Goal: Task Accomplishment & Management: Manage account settings

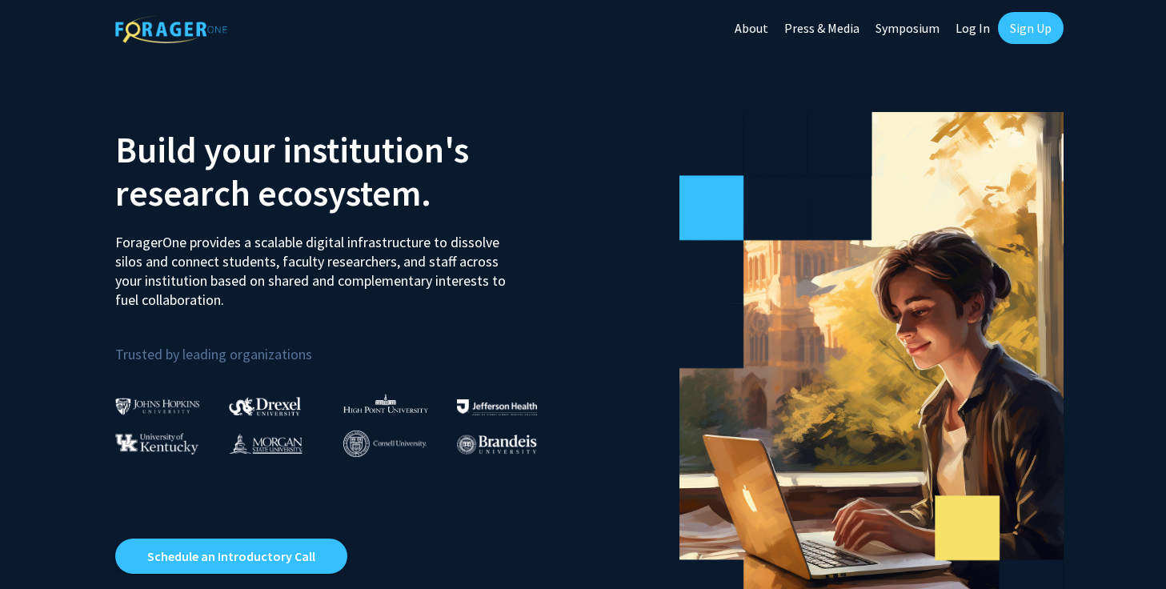
click at [1039, 30] on link "Sign Up" at bounding box center [1031, 28] width 66 height 32
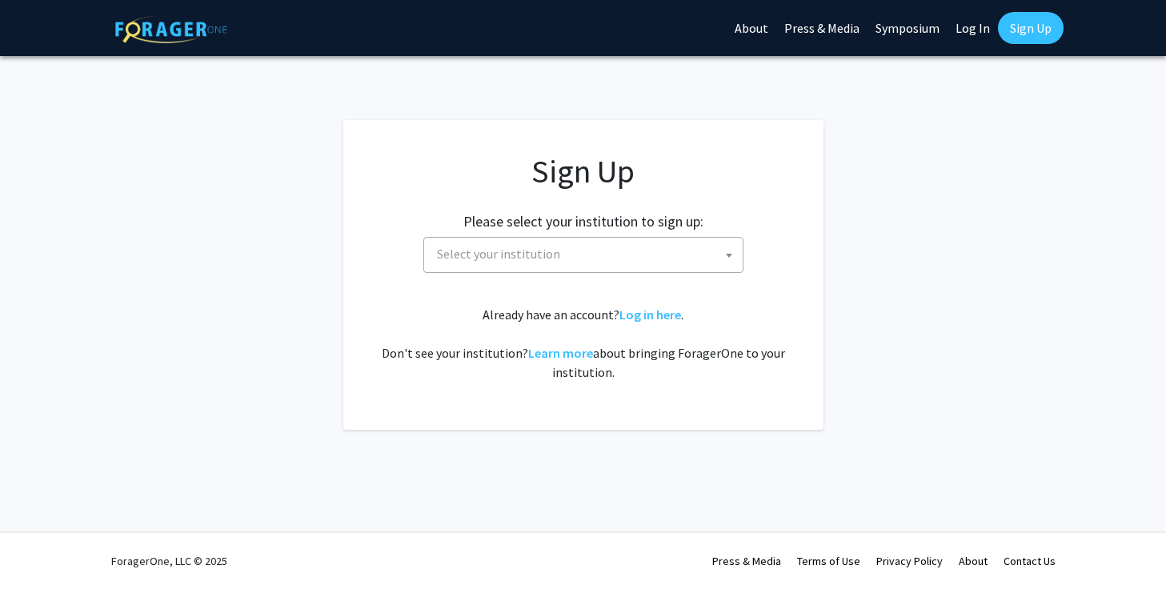
click at [641, 262] on span "Select your institution" at bounding box center [586, 254] width 312 height 33
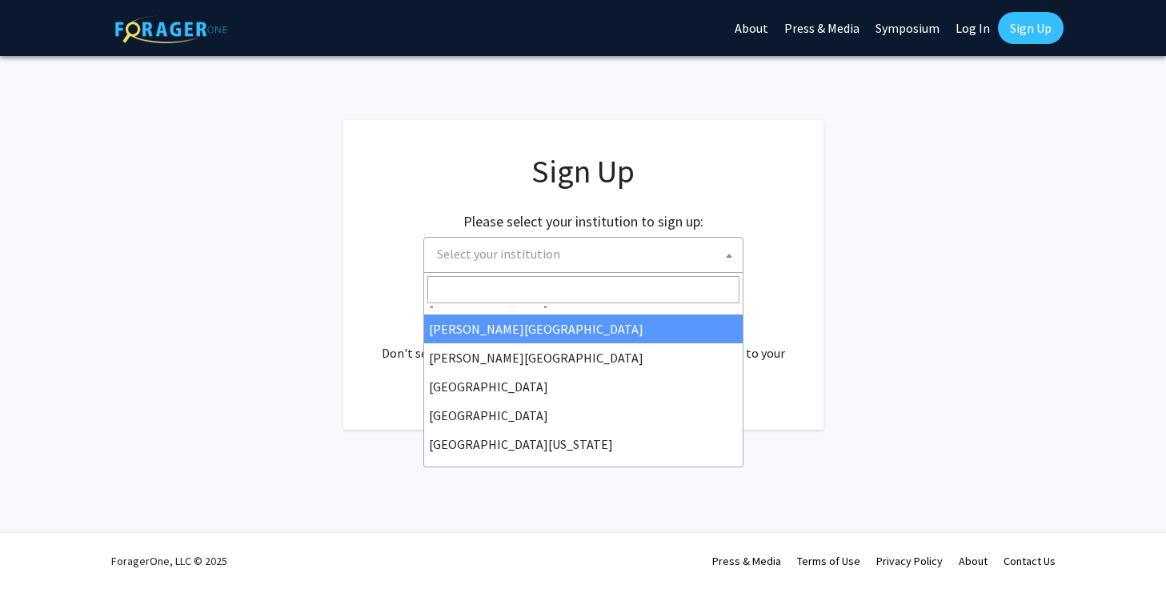
scroll to position [95, 0]
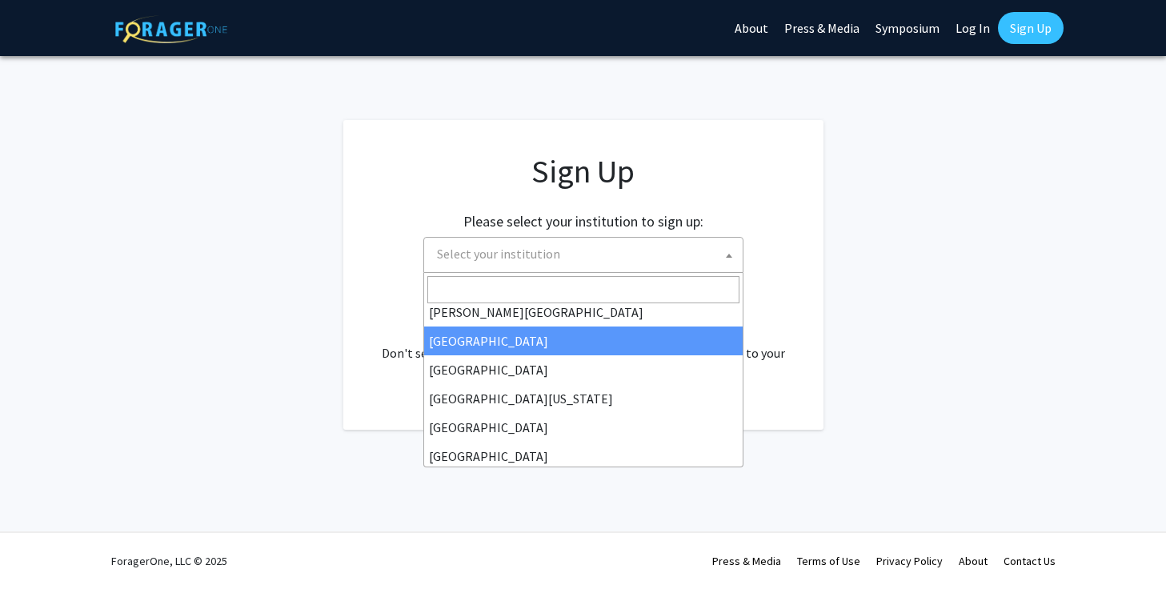
select select "6"
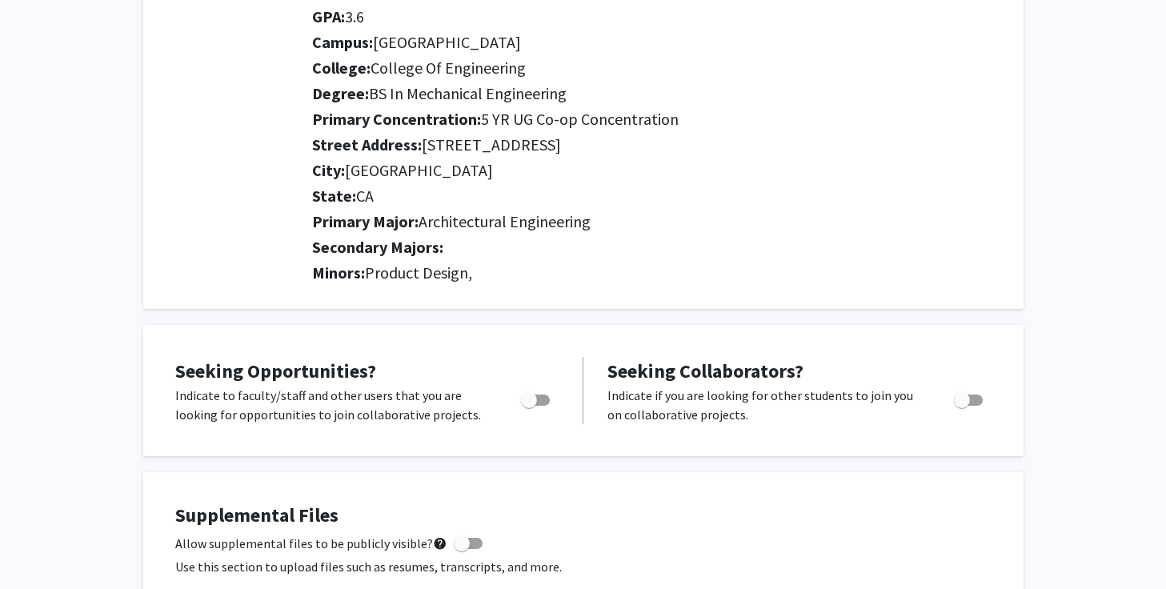
scroll to position [25, 0]
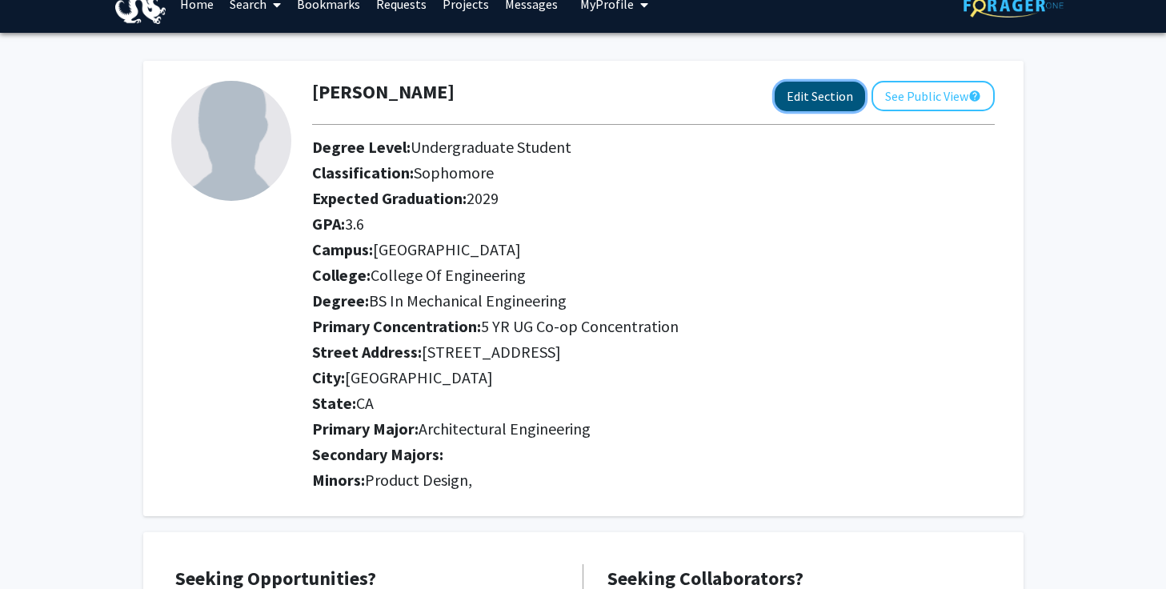
click at [791, 106] on button "Edit Section" at bounding box center [819, 97] width 90 height 30
select select "sophomore"
select select "[GEOGRAPHIC_DATA]"
select select "College of Engineering"
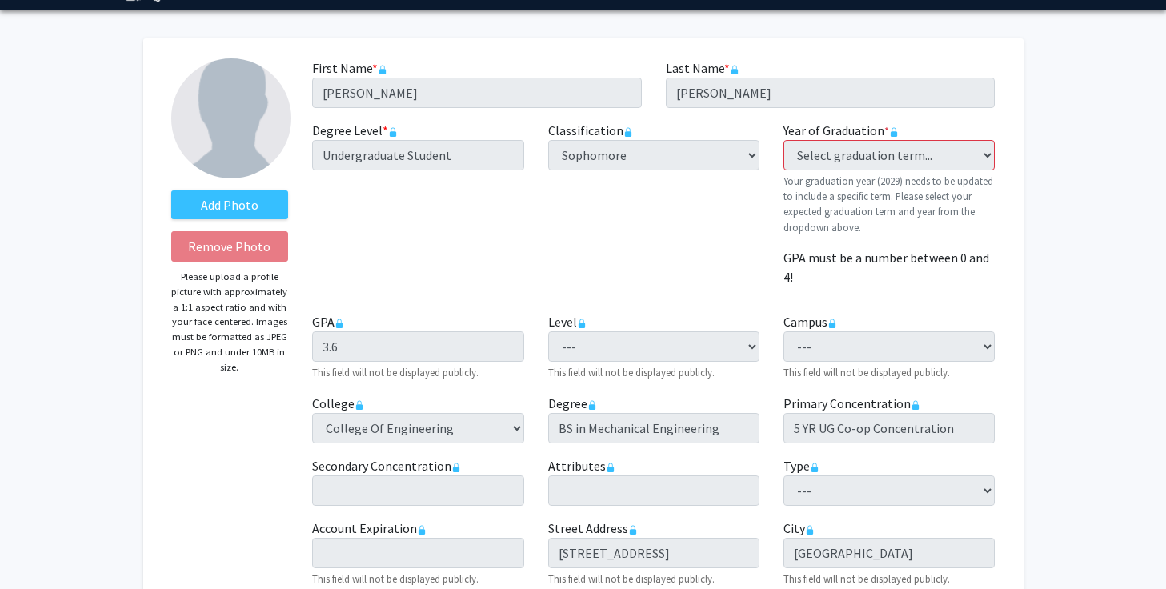
scroll to position [59, 0]
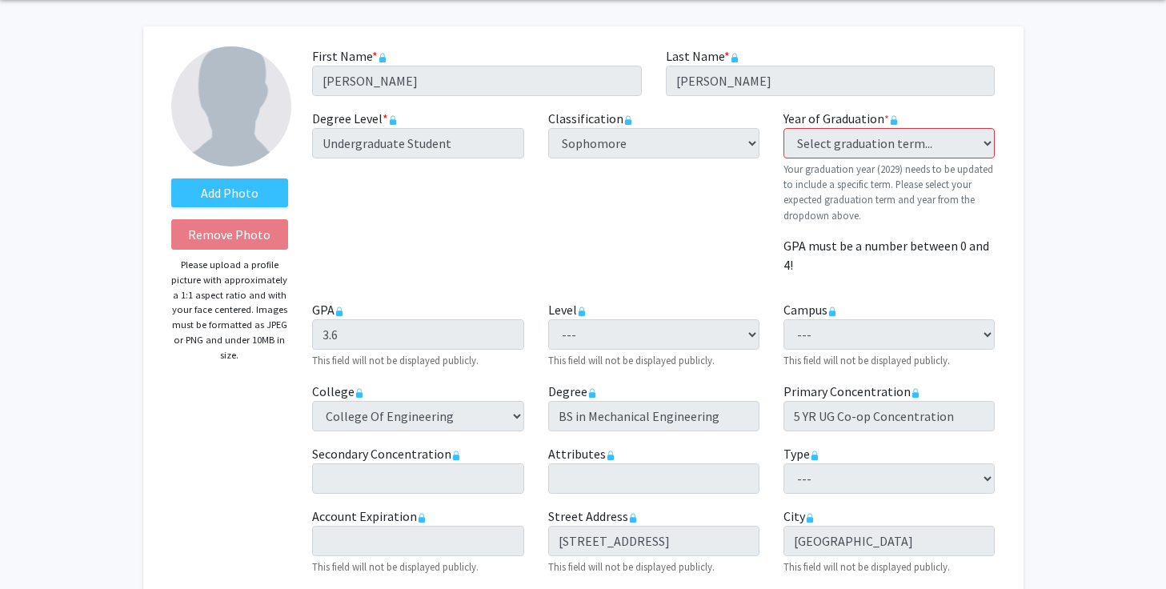
click at [935, 160] on fg-graduation-dropdown "Year of Graduation * required Select graduation term... Previous: 2029 (Please …" at bounding box center [888, 166] width 211 height 114
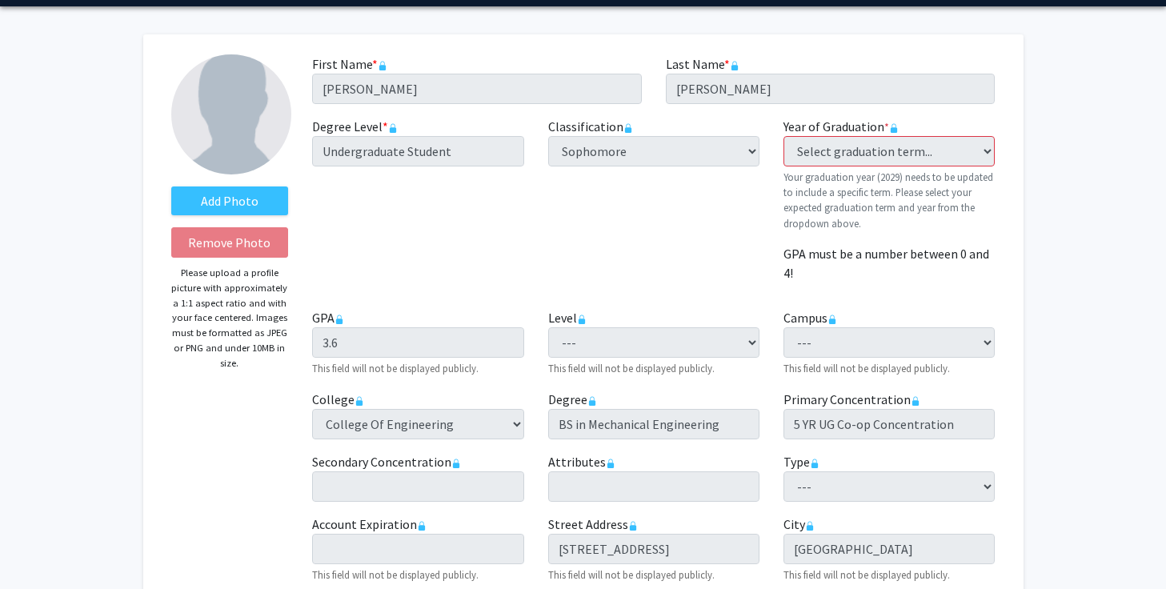
scroll to position [35, 0]
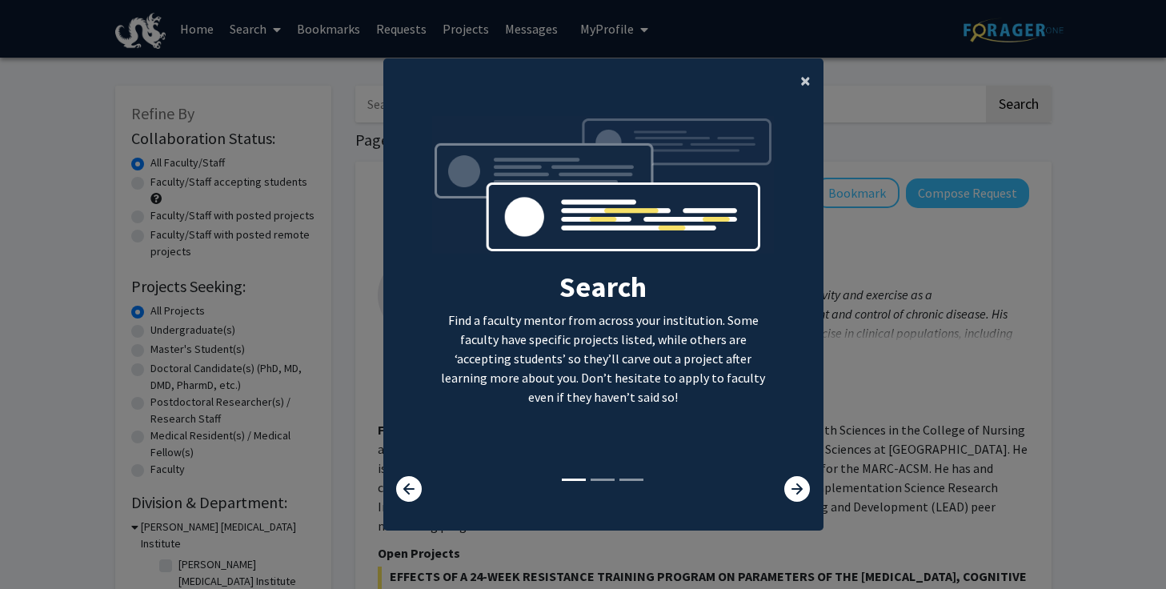
click at [795, 80] on button "×" at bounding box center [805, 80] width 36 height 45
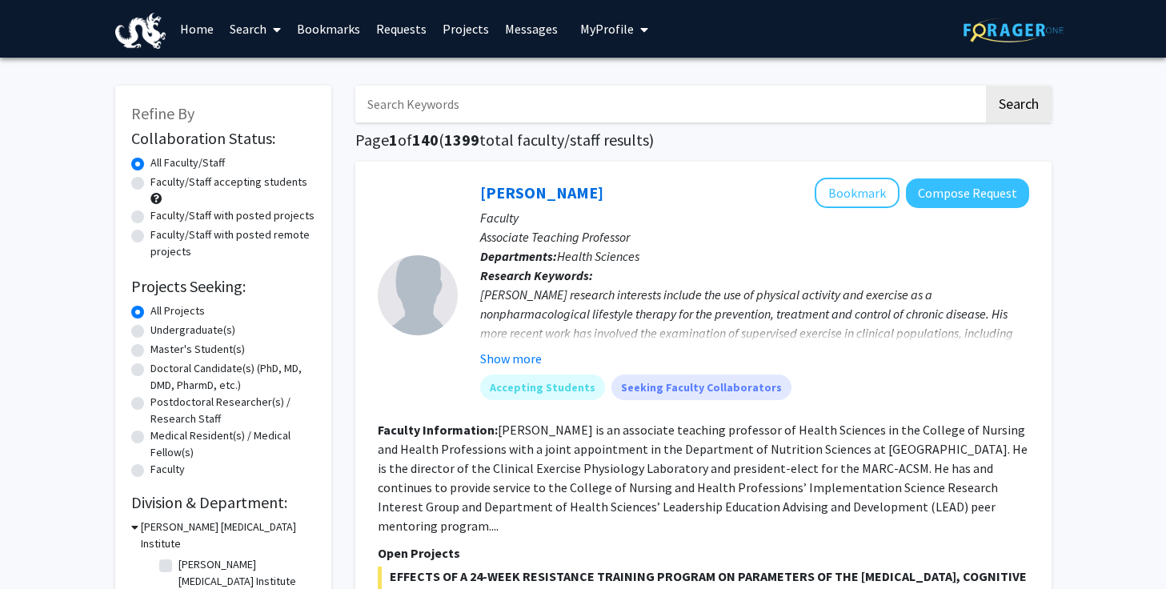
click at [182, 28] on link "Home" at bounding box center [197, 29] width 50 height 56
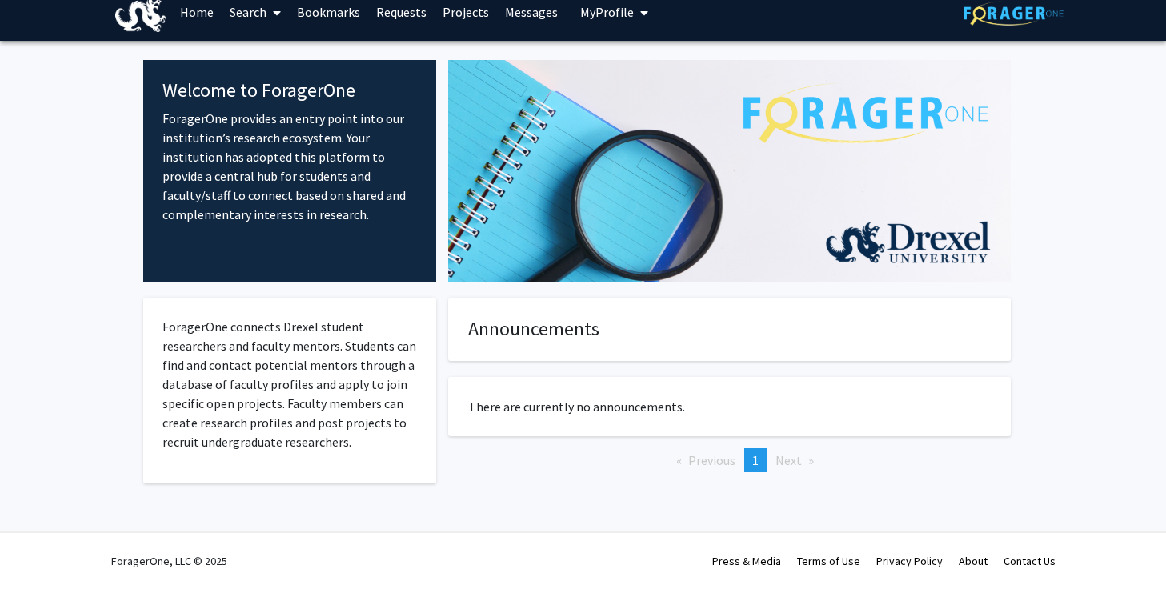
scroll to position [9, 0]
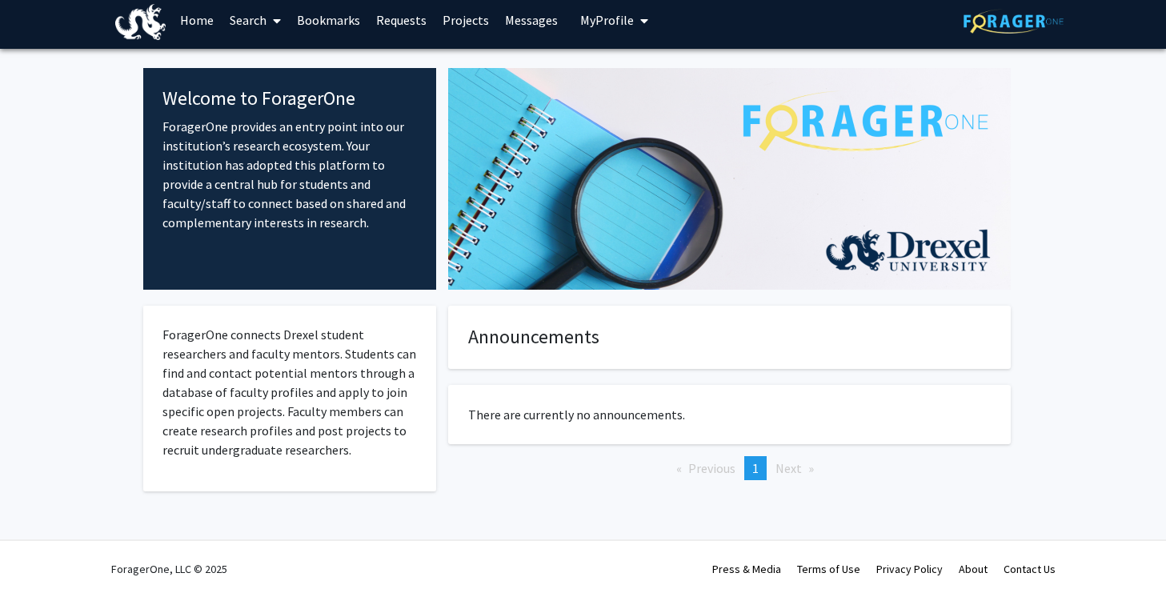
click at [593, 22] on span "My Profile" at bounding box center [607, 20] width 54 height 16
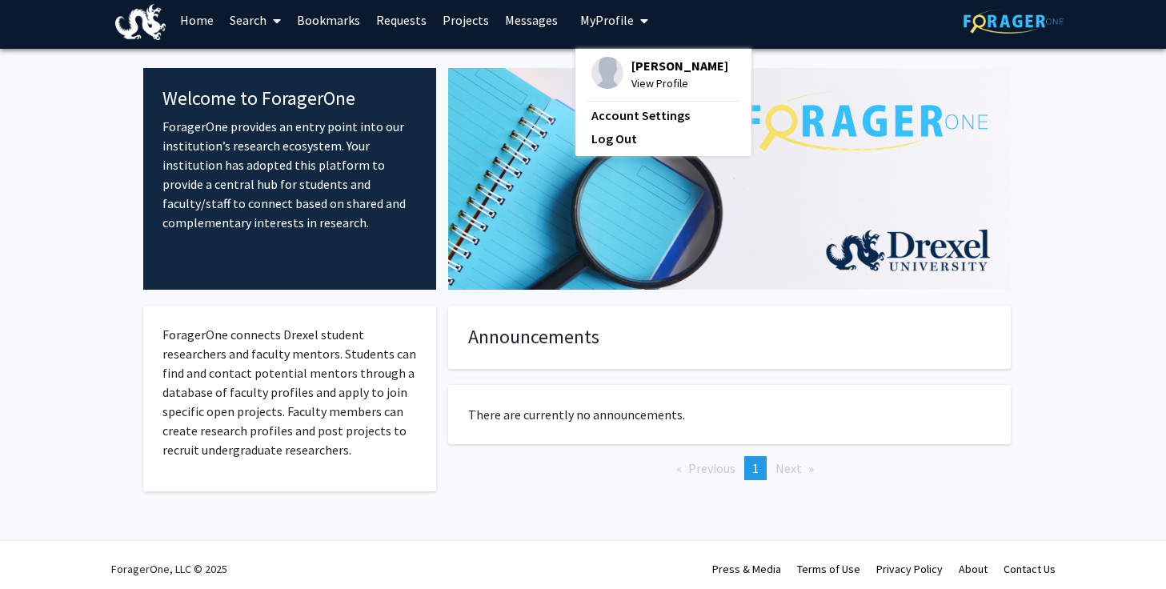
click at [635, 68] on span "[PERSON_NAME]" at bounding box center [679, 66] width 97 height 18
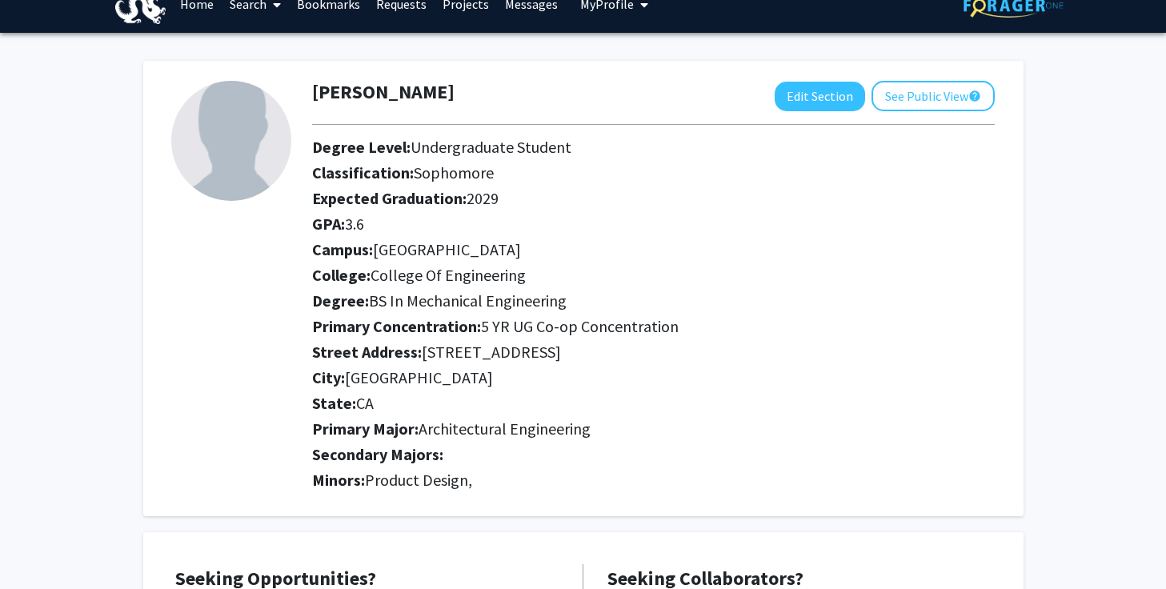
scroll to position [38, 0]
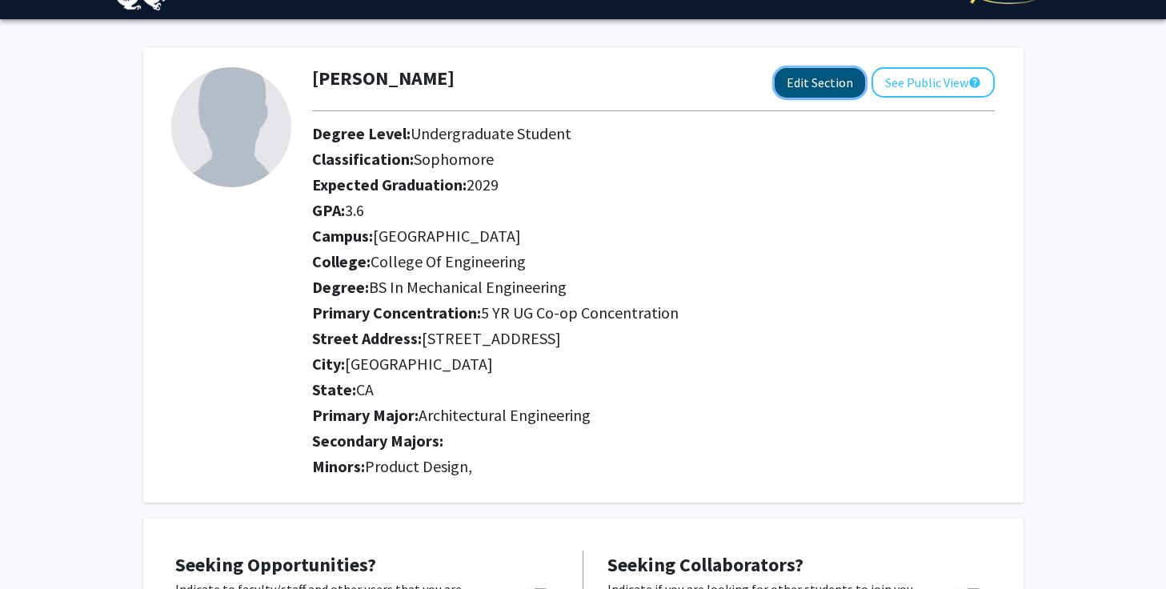
click at [800, 73] on button "Edit Section" at bounding box center [819, 83] width 90 height 30
select select "sophomore"
select select "[GEOGRAPHIC_DATA]"
select select "College of Engineering"
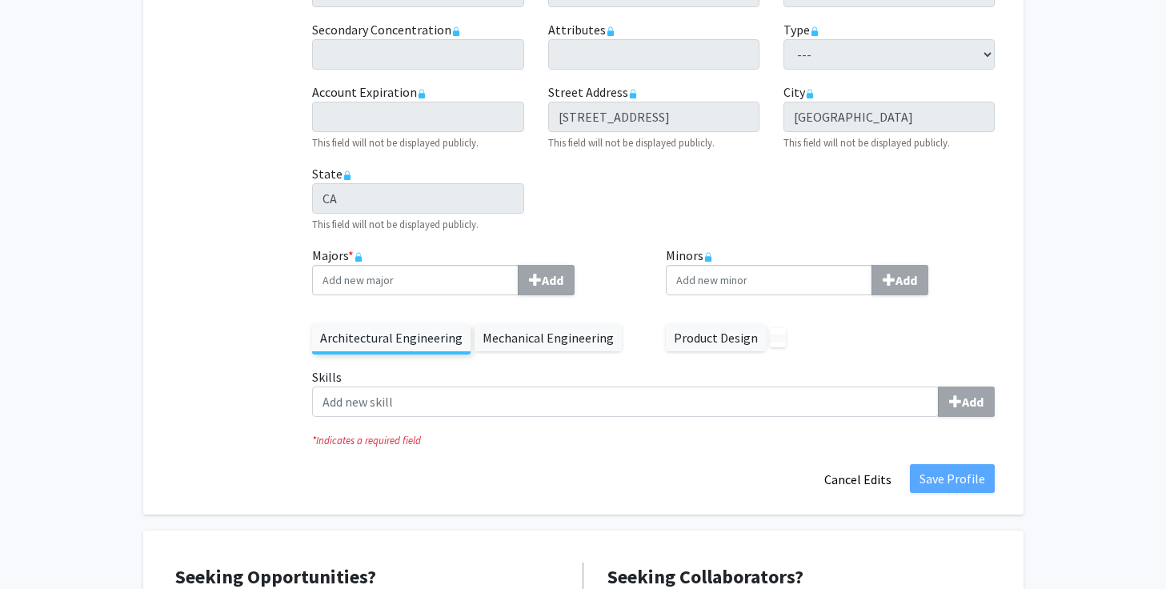
scroll to position [489, 0]
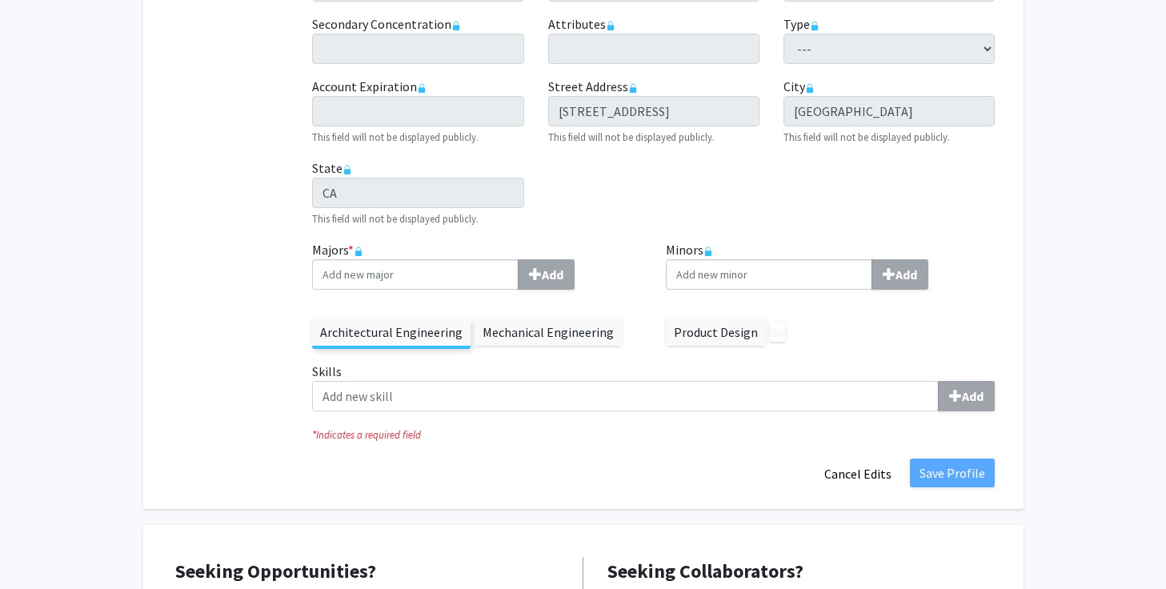
click at [505, 326] on label "Mechanical Engineering" at bounding box center [547, 331] width 147 height 27
click at [518, 328] on label "Mechanical Engineering" at bounding box center [547, 331] width 147 height 27
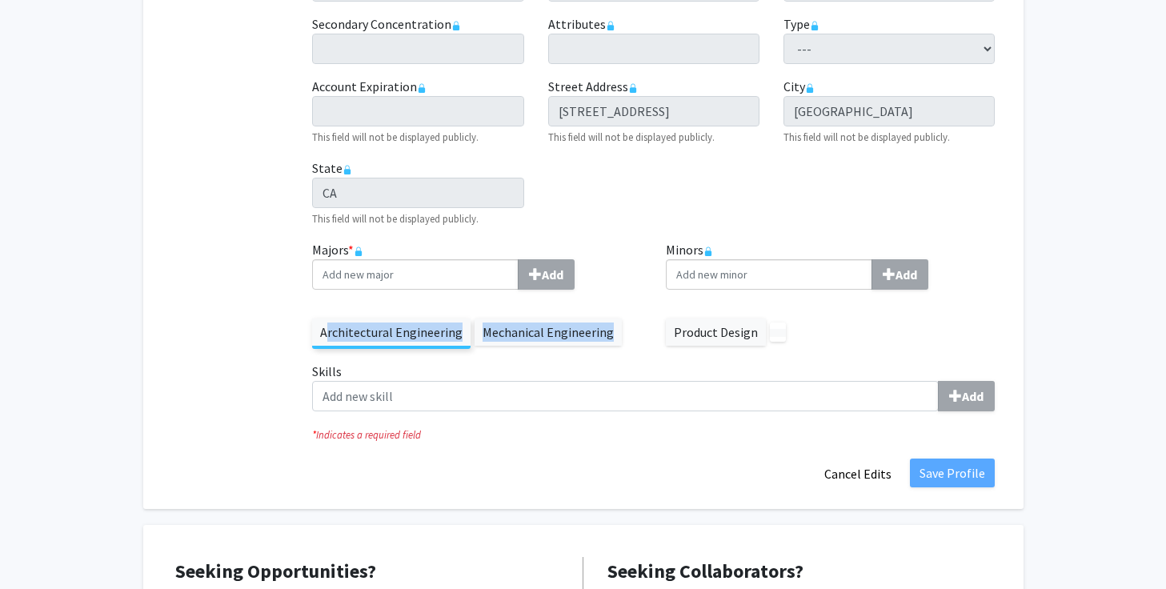
click at [518, 328] on label "Mechanical Engineering" at bounding box center [547, 331] width 147 height 27
click at [565, 359] on div "Majors * Add Architectural Engineering Mechanical Engineering" at bounding box center [477, 301] width 354 height 122
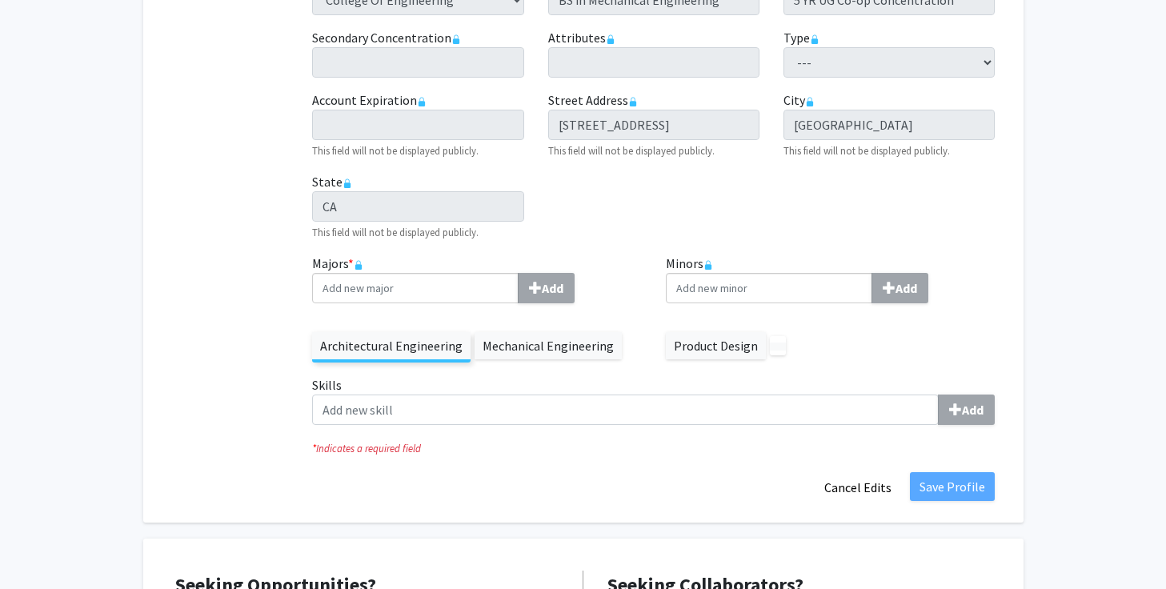
click at [567, 354] on label "Mechanical Engineering" at bounding box center [547, 345] width 147 height 27
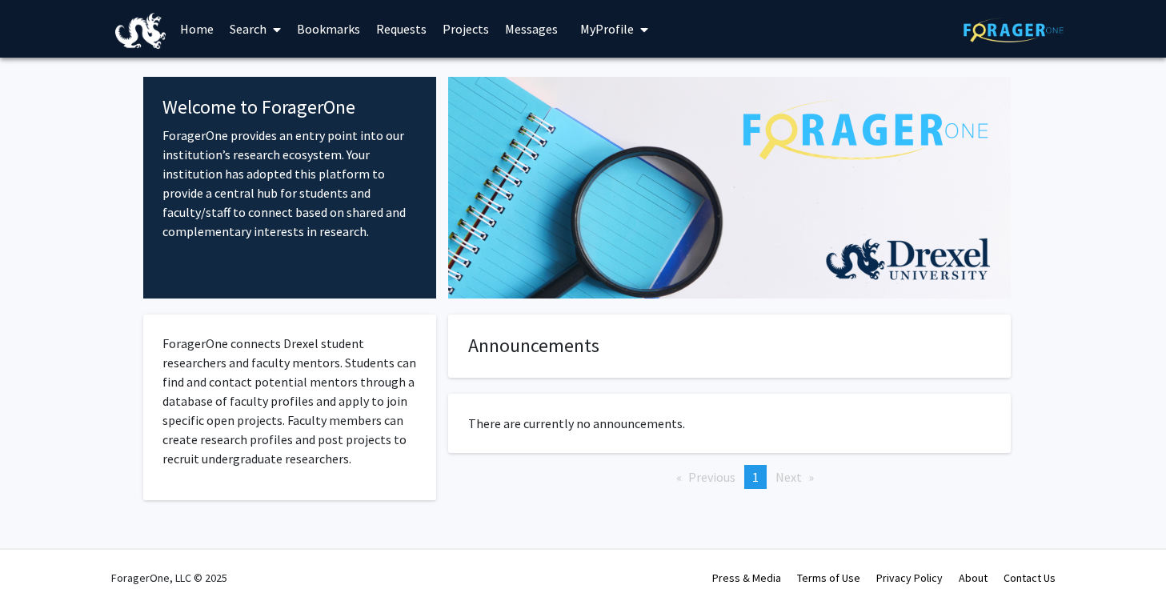
click at [634, 35] on span "My profile dropdown to access profile and logout" at bounding box center [641, 30] width 14 height 56
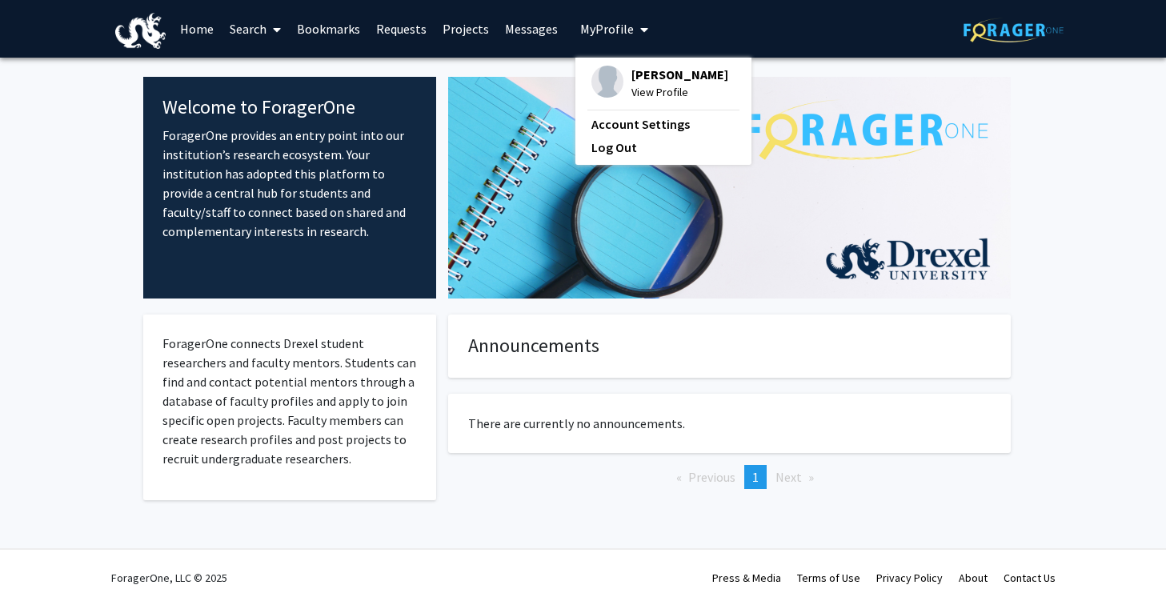
click at [631, 82] on span "[PERSON_NAME]" at bounding box center [679, 75] width 97 height 18
